Goal: Transaction & Acquisition: Purchase product/service

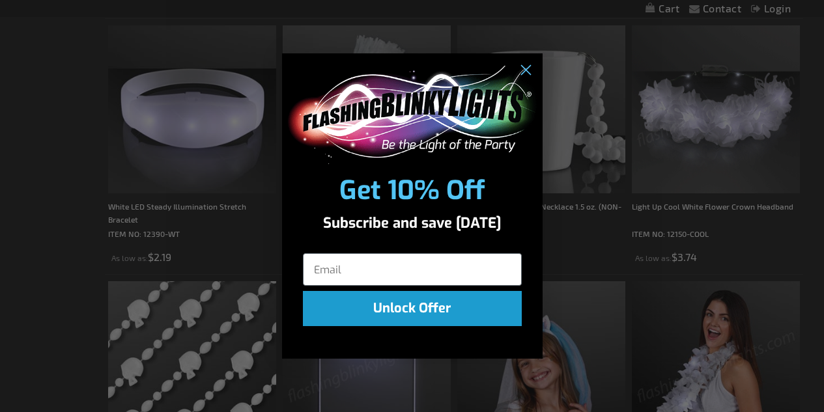
scroll to position [1004, 0]
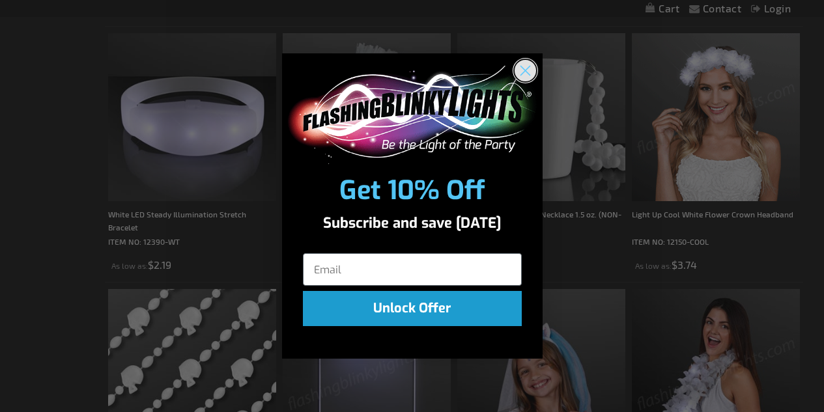
click at [523, 76] on circle "Close dialog" at bounding box center [524, 70] width 21 height 21
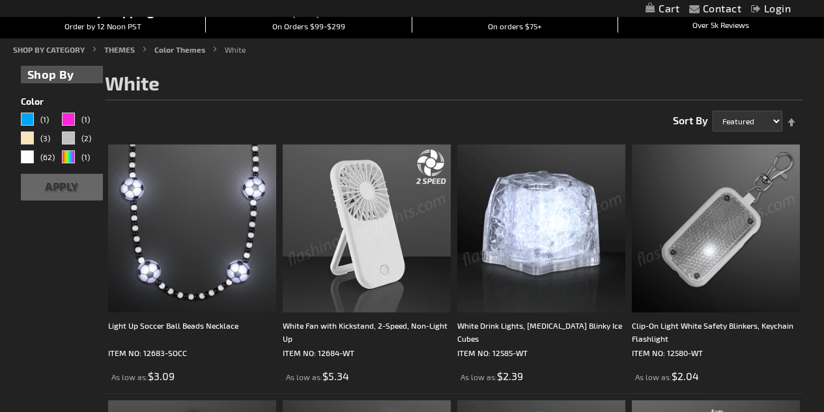
scroll to position [226, 0]
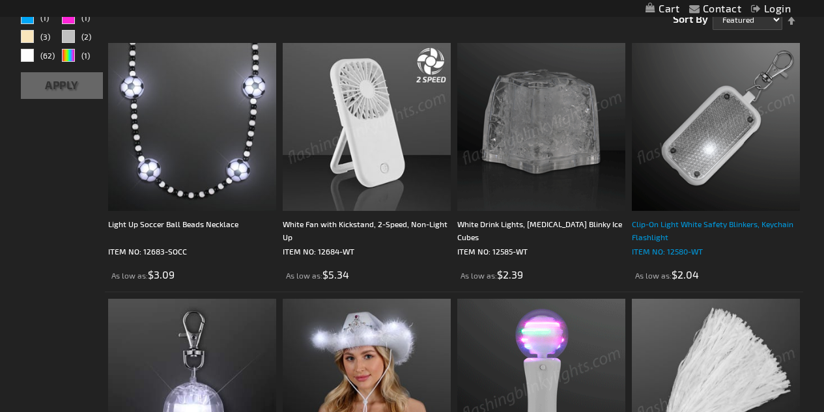
click at [652, 239] on div "Clip-On Light White Safety Blinkers, Keychain Flashlight" at bounding box center [716, 231] width 168 height 26
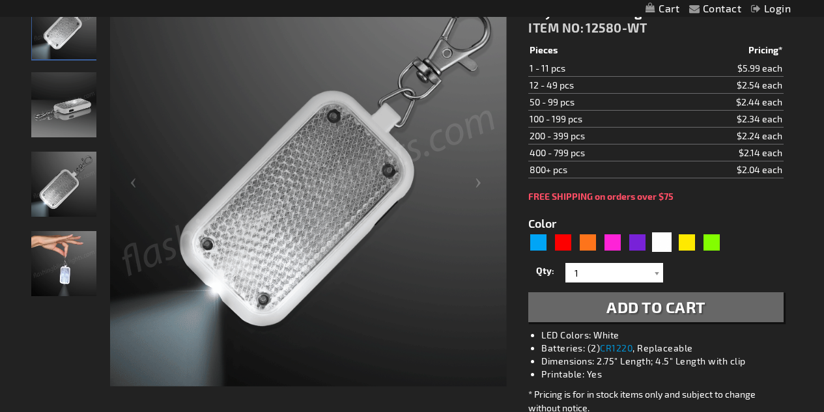
scroll to position [209, 0]
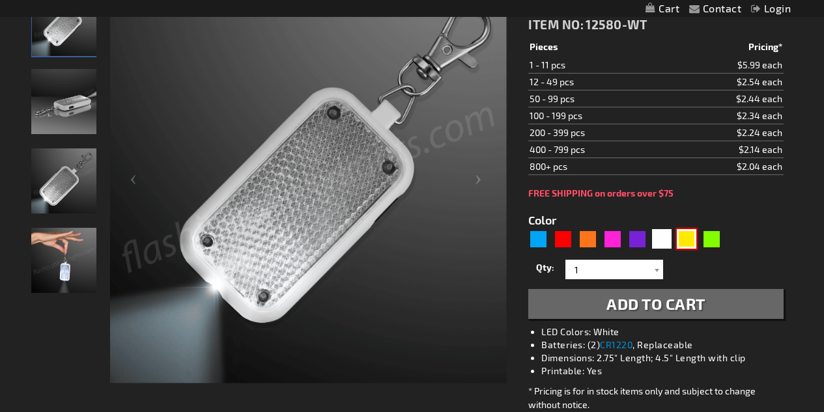
click at [679, 241] on div "Yellow" at bounding box center [687, 239] width 20 height 20
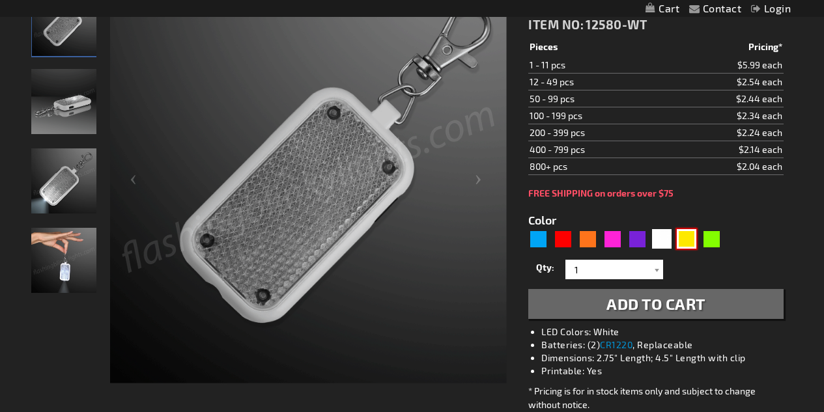
type input "5647"
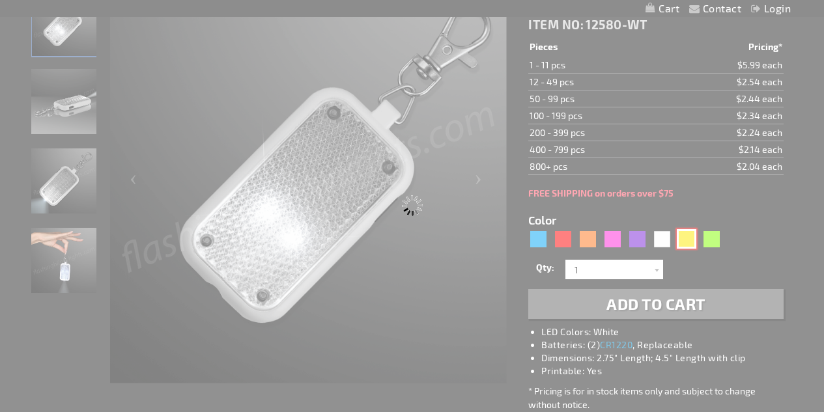
type input "12580-YL"
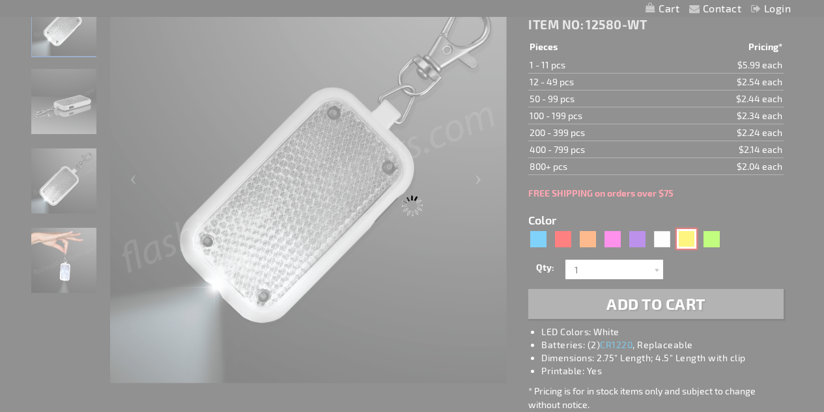
type input "Customize - Clip-On Light Yellow Safety Blinkers, Keychain Flashlight - ITEM NO…"
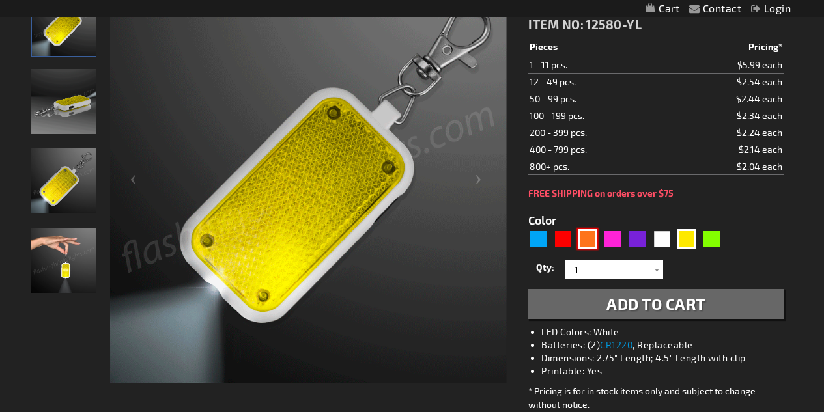
click at [583, 239] on div "Orange" at bounding box center [588, 239] width 20 height 20
type input "5637"
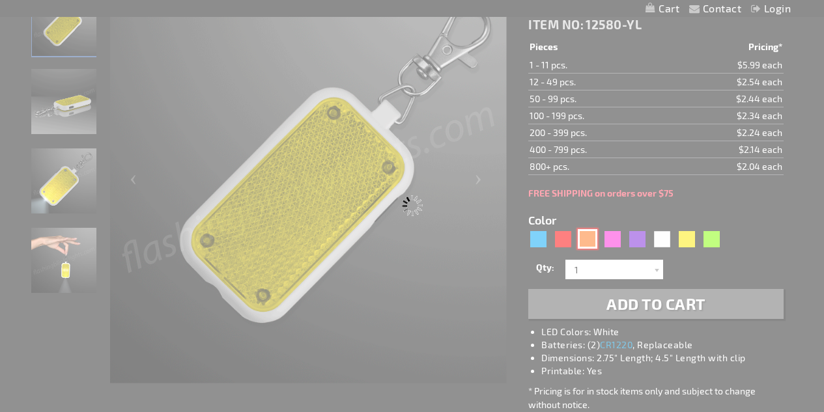
type input "12580-OR"
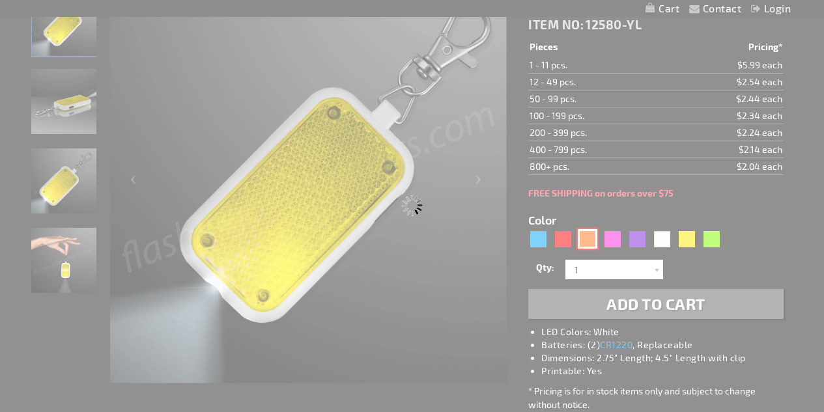
type input "Customize - Clip-On Light Orange Safety Blinkers, Keychain Flashlight - ITEM NO…"
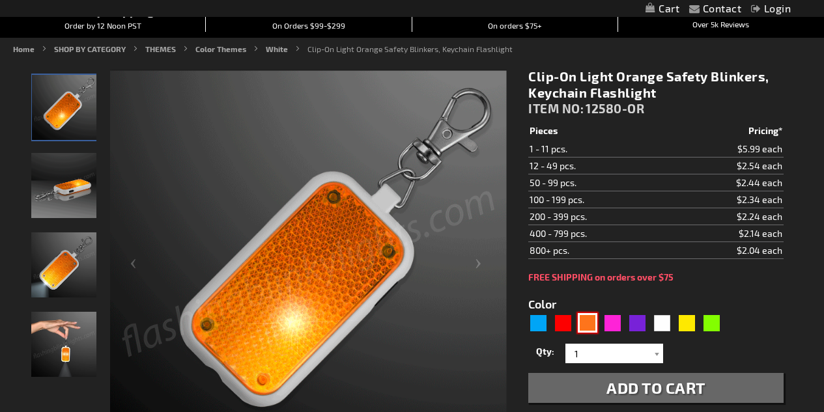
scroll to position [124, 0]
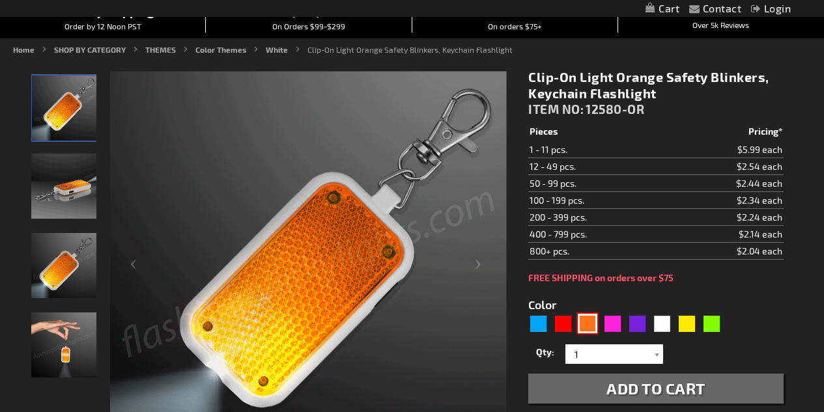
click at [61, 192] on img at bounding box center [63, 186] width 65 height 65
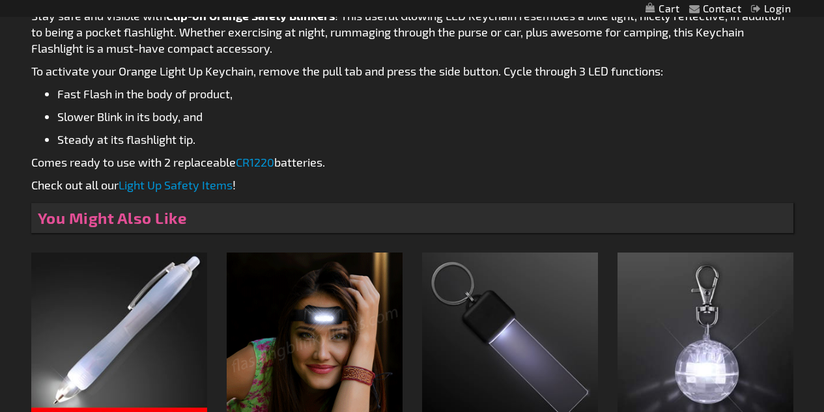
scroll to position [776, 0]
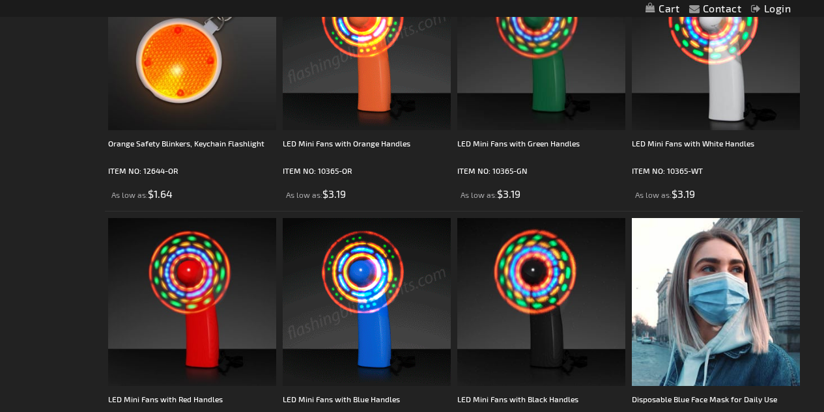
scroll to position [2984, 0]
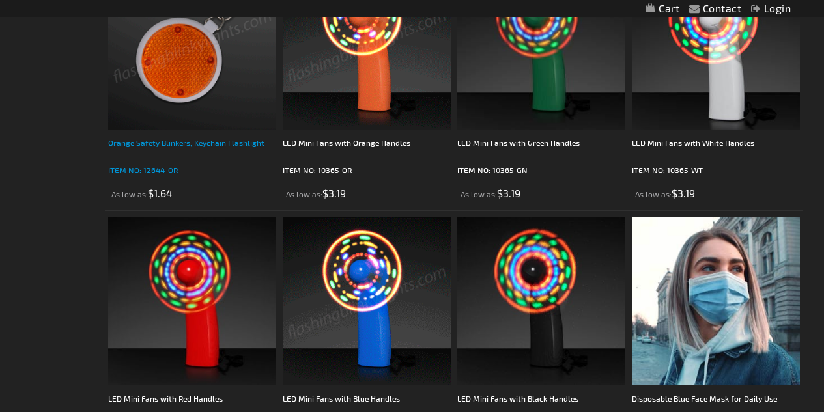
click at [149, 149] on div "Orange Safety Blinkers, Keychain Flashlight" at bounding box center [192, 149] width 168 height 26
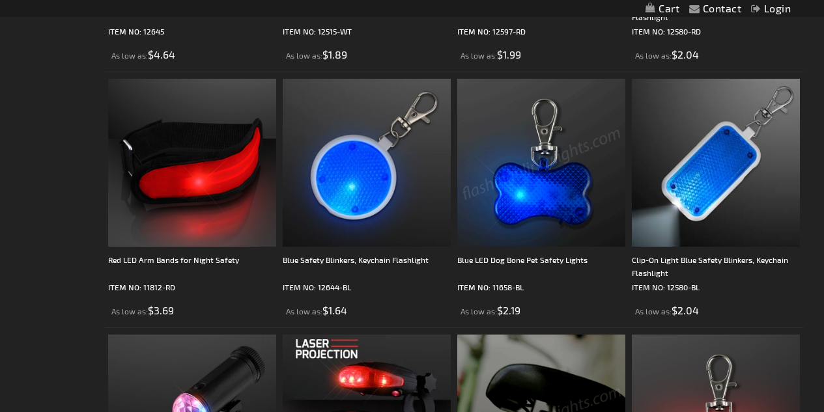
scroll to position [1015, 0]
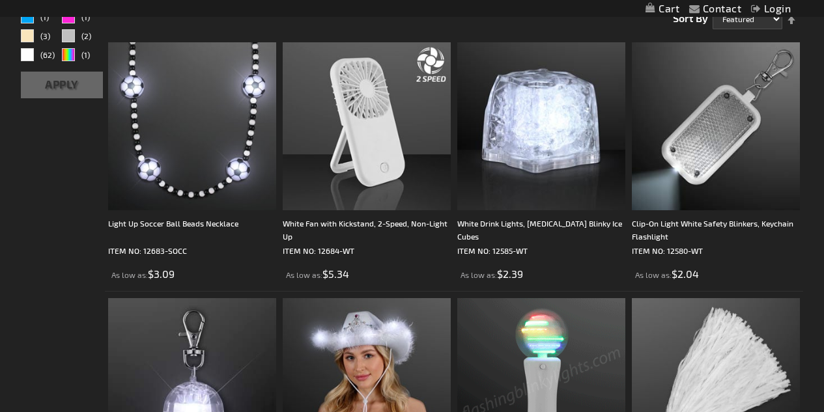
scroll to position [226, 0]
